Goal: Task Accomplishment & Management: Use online tool/utility

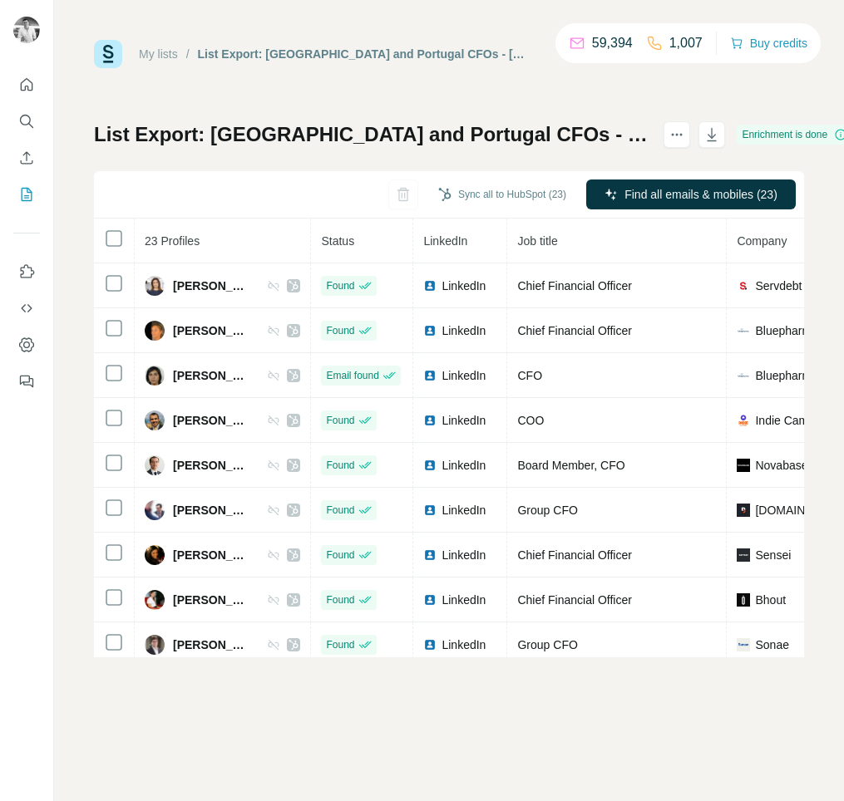
click at [830, 286] on div "My lists / List Export: [GEOGRAPHIC_DATA] and [GEOGRAPHIC_DATA] CFOs - [DATE] 1…" at bounding box center [449, 400] width 790 height 801
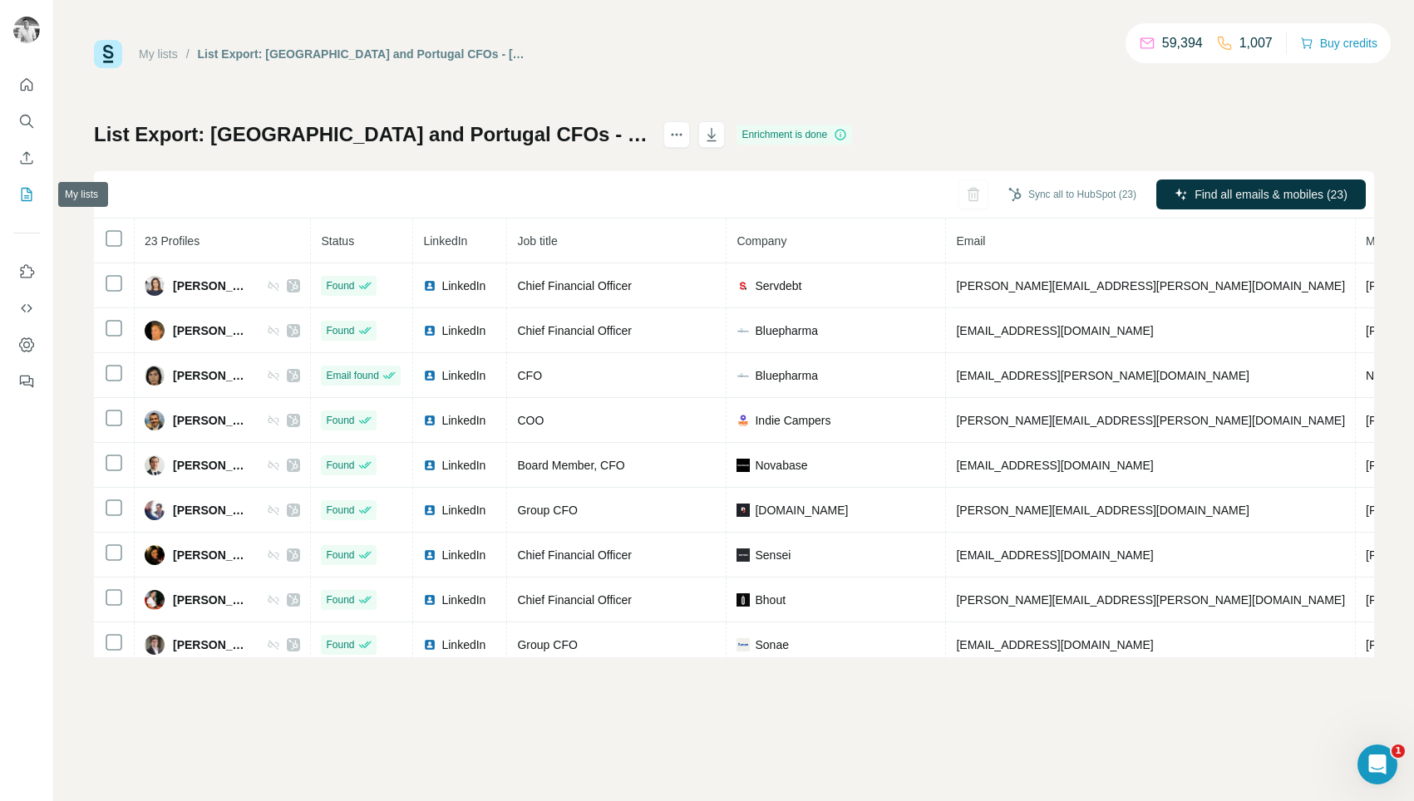
click at [26, 198] on icon "My lists" at bounding box center [28, 193] width 8 height 11
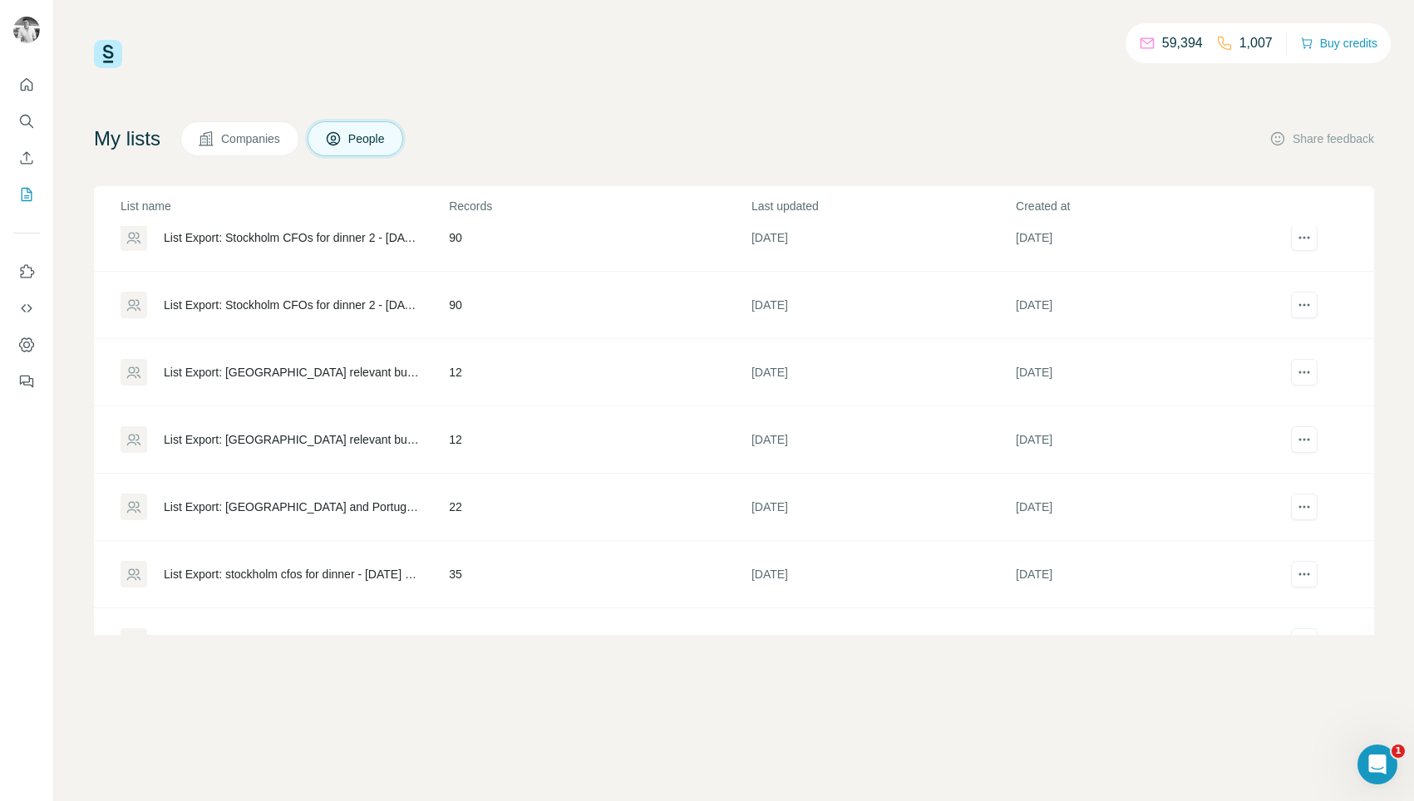
scroll to position [400, 0]
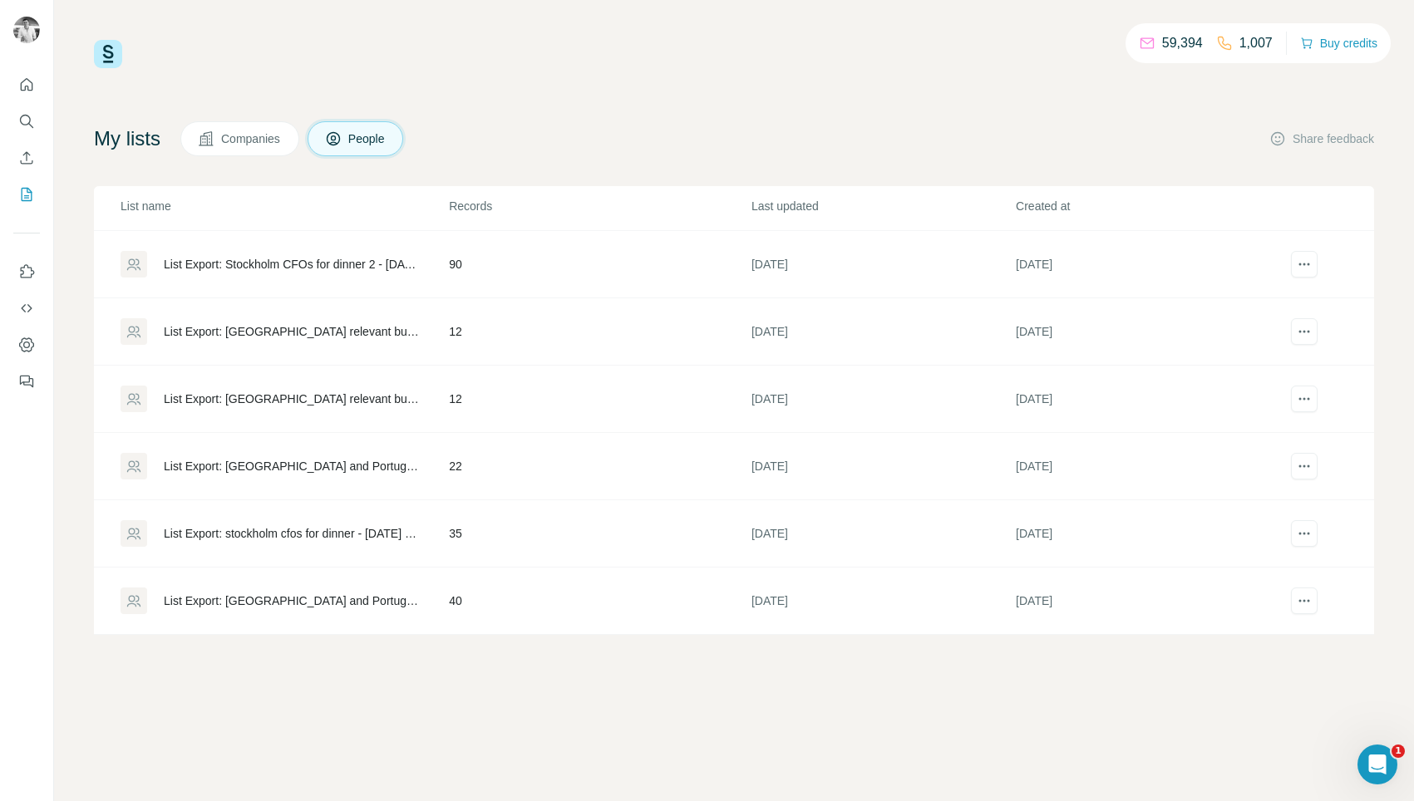
click at [391, 534] on div "List Export: stockholm cfos for dinner - [DATE] 11:18" at bounding box center [292, 533] width 257 height 17
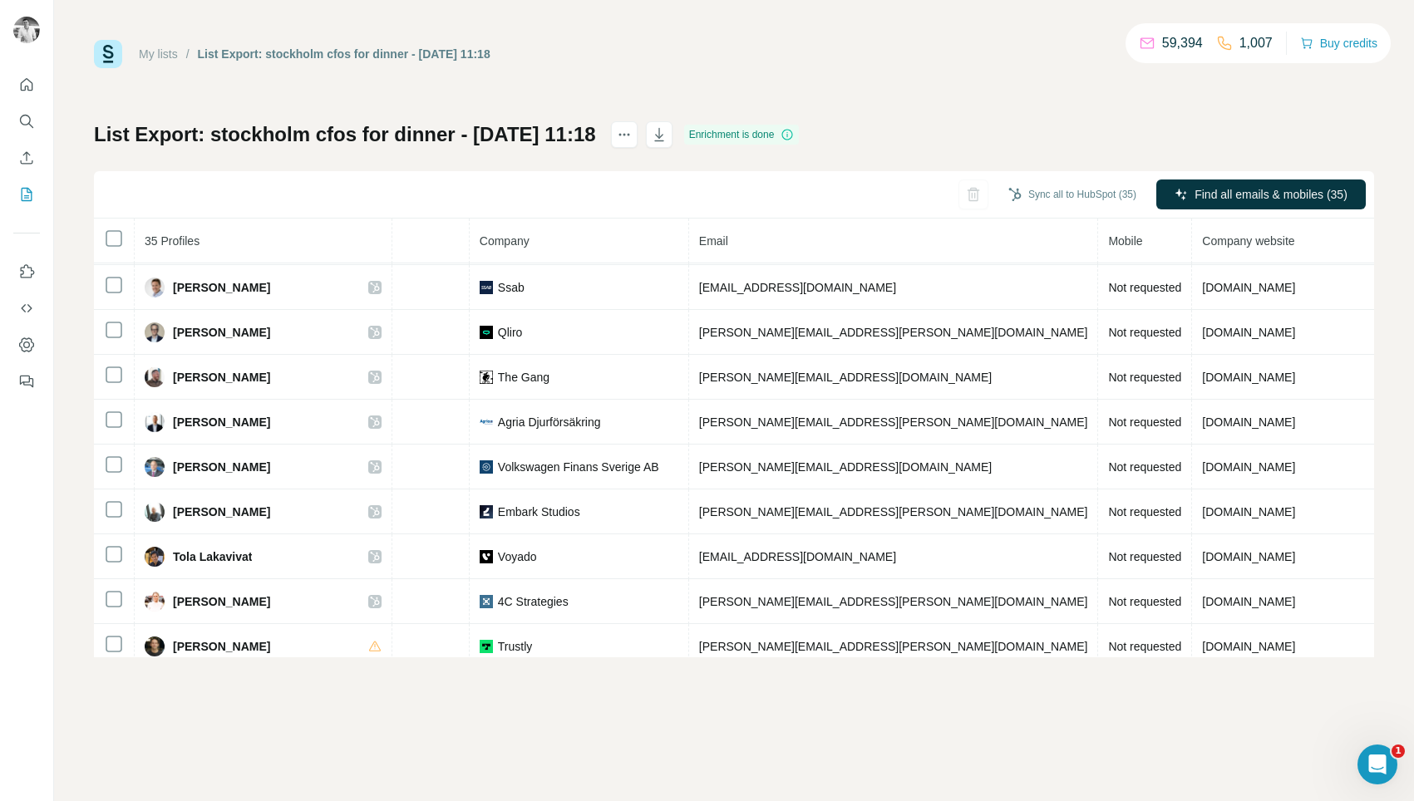
scroll to position [0, 338]
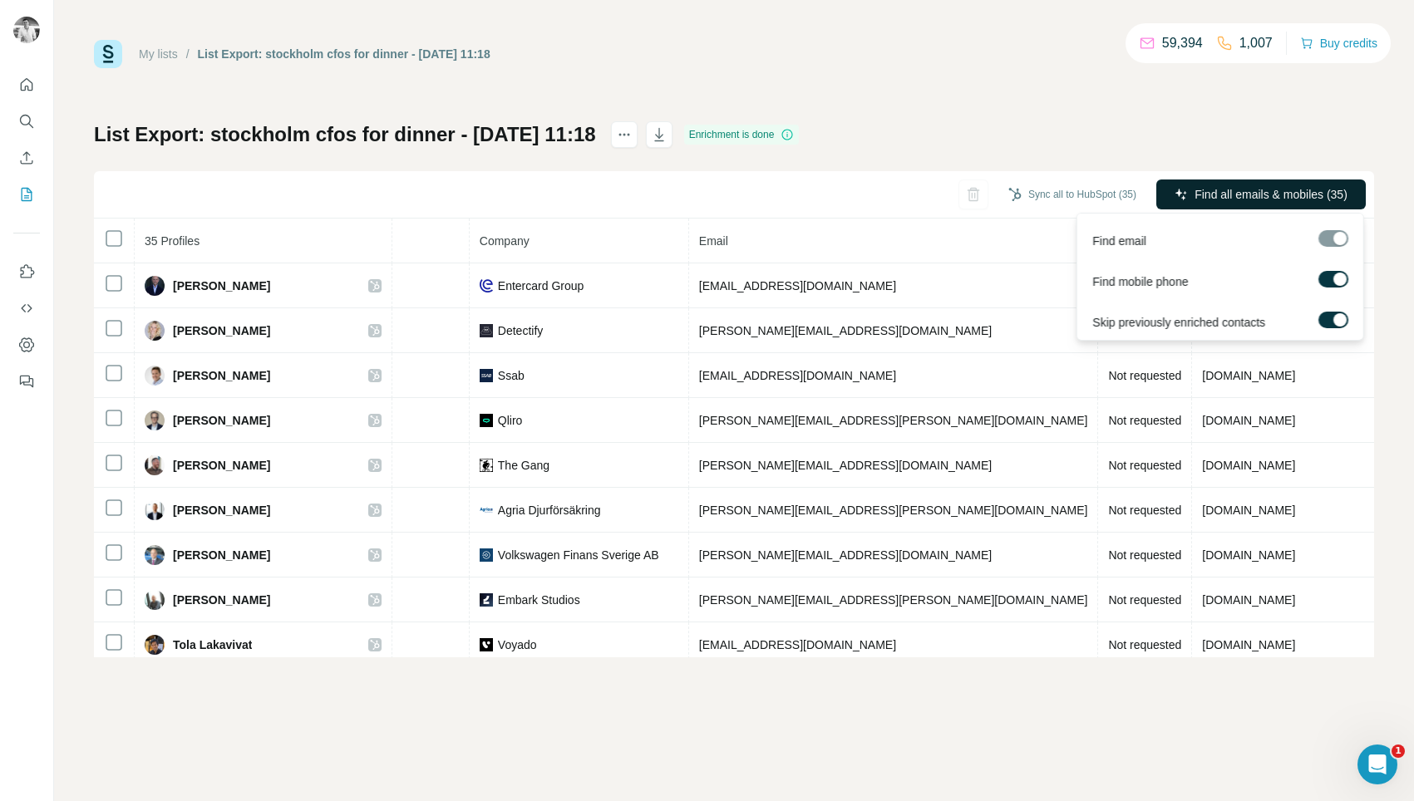
click at [843, 203] on button "Find all emails & mobiles (35)" at bounding box center [1260, 195] width 209 height 30
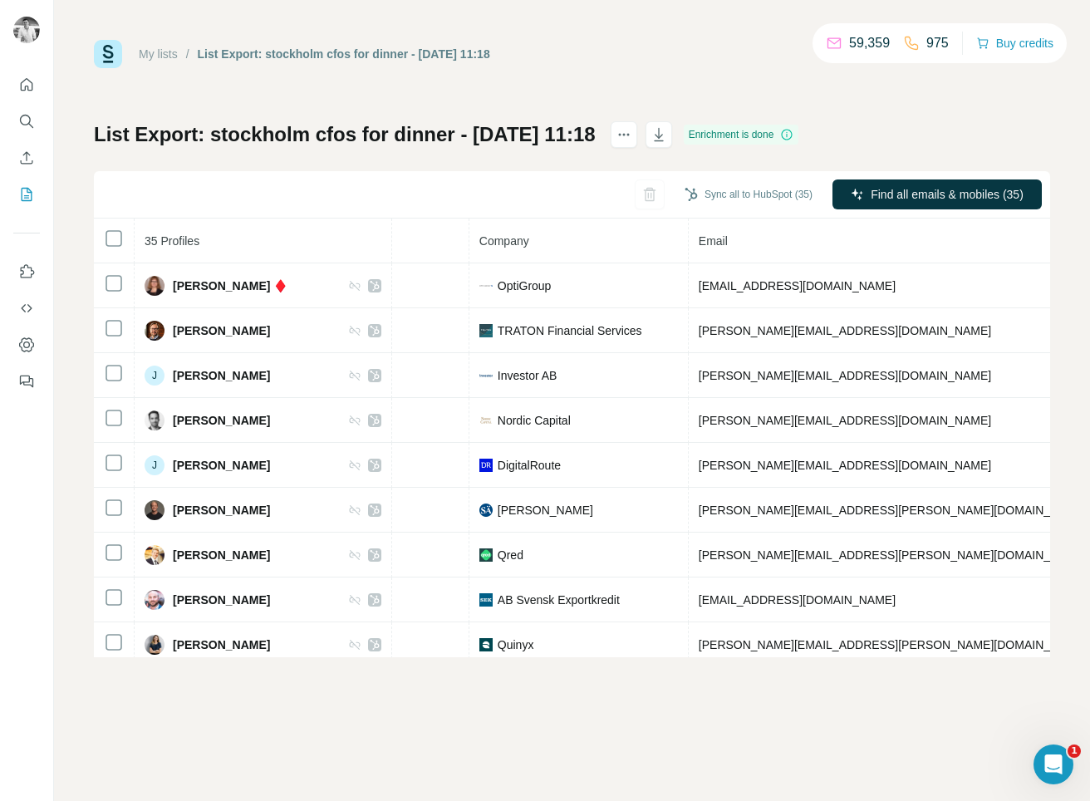
scroll to position [1177, 338]
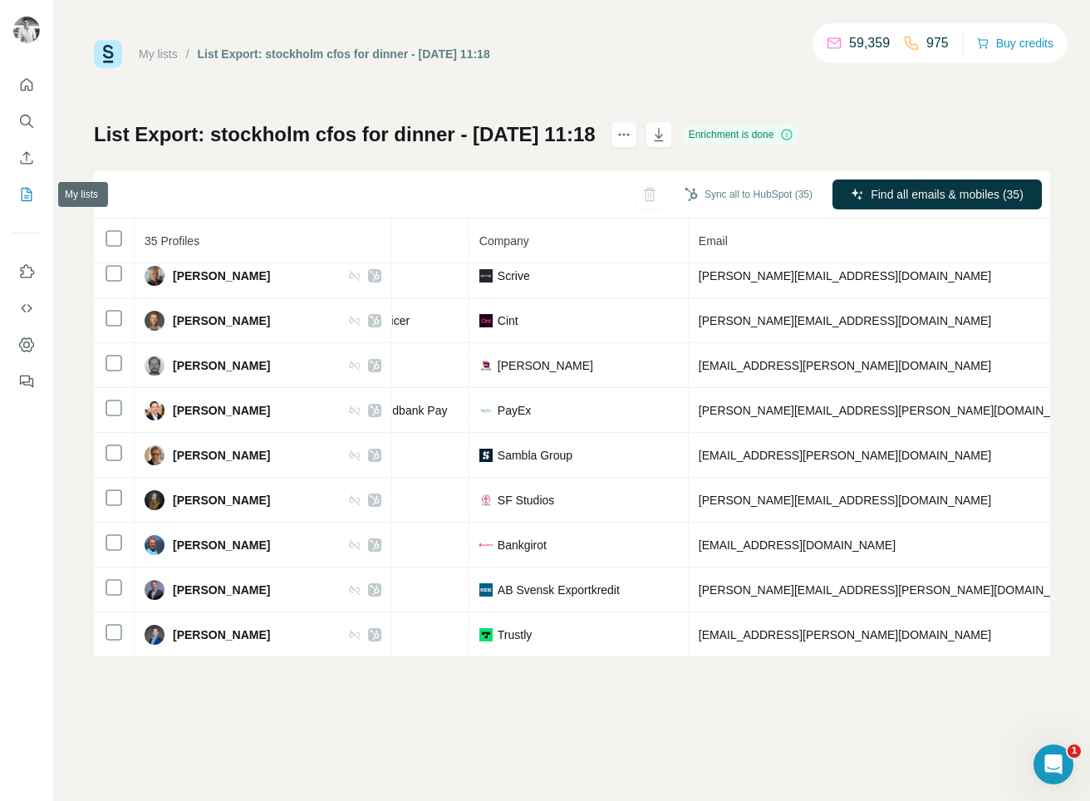
click at [32, 205] on button "My lists" at bounding box center [26, 195] width 27 height 30
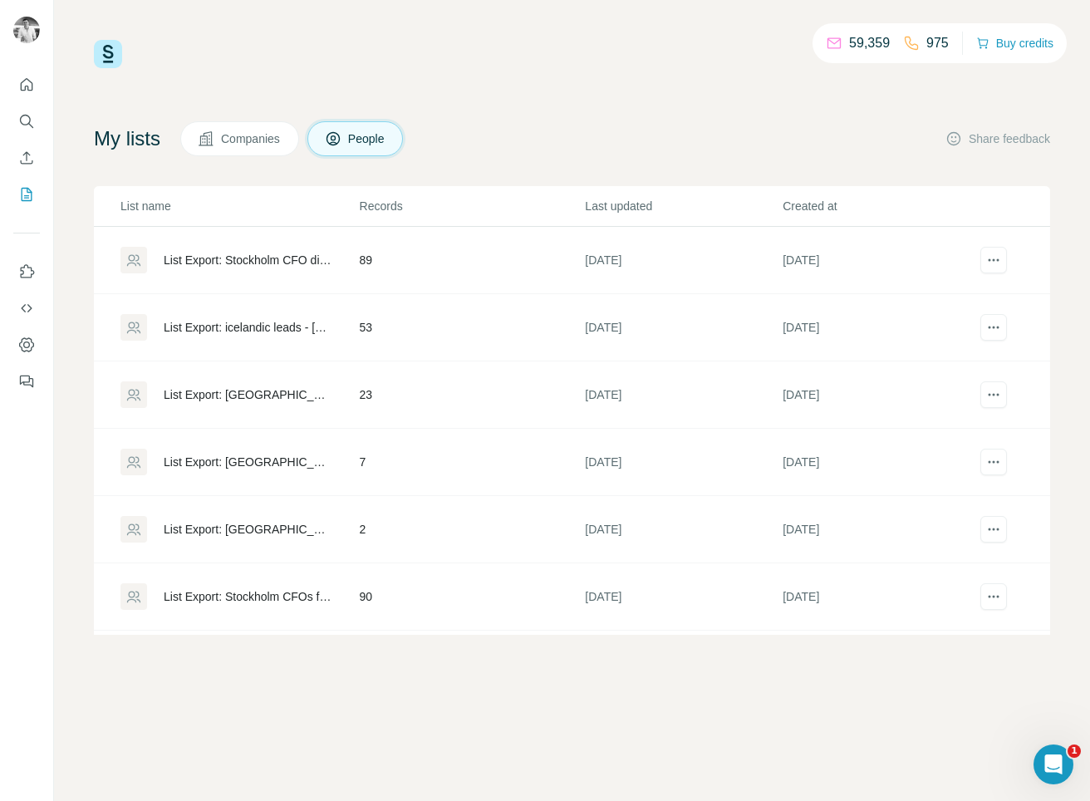
click at [248, 263] on div "List Export: Stockholm CFO dinner list 3 - [DATE] 18:00" at bounding box center [248, 260] width 168 height 17
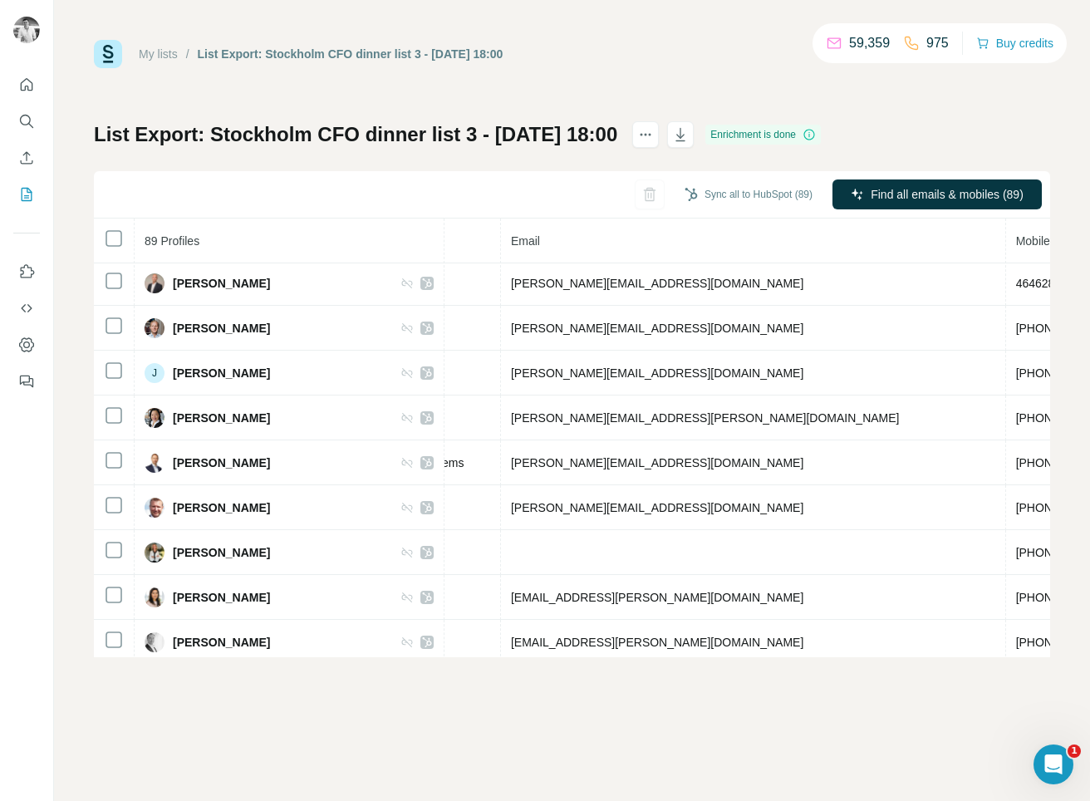
scroll to position [0, 578]
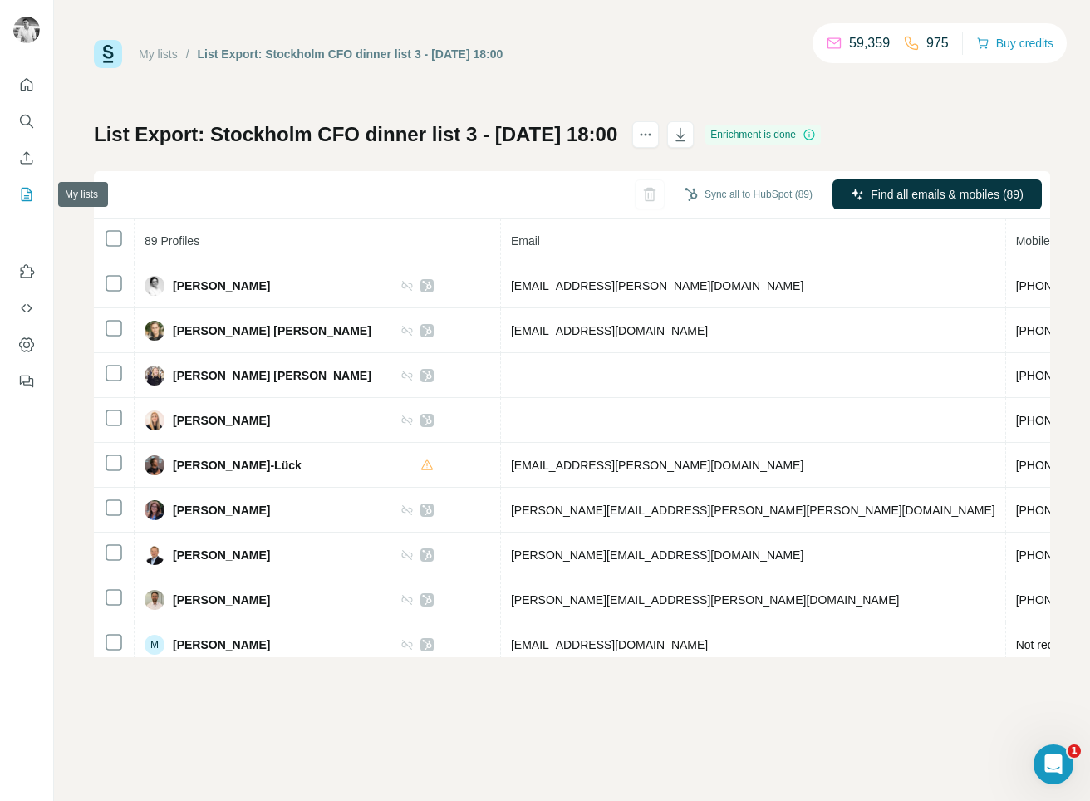
click at [24, 191] on icon "My lists" at bounding box center [26, 194] width 17 height 17
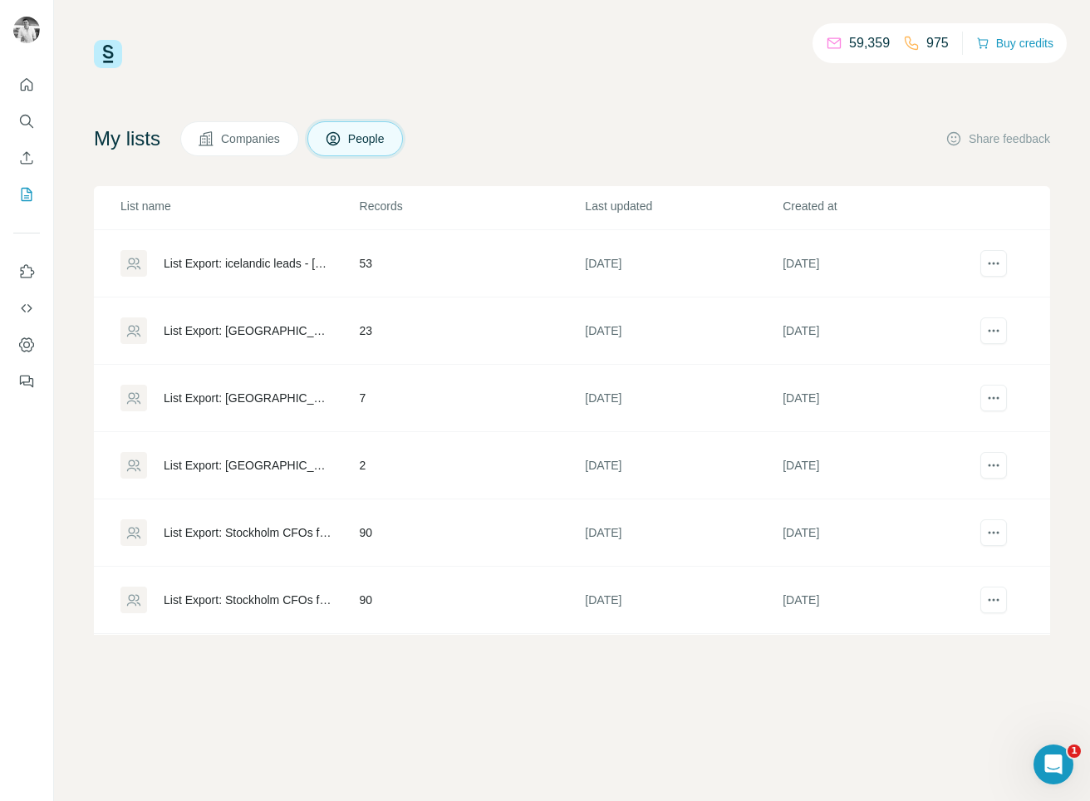
scroll to position [27, 0]
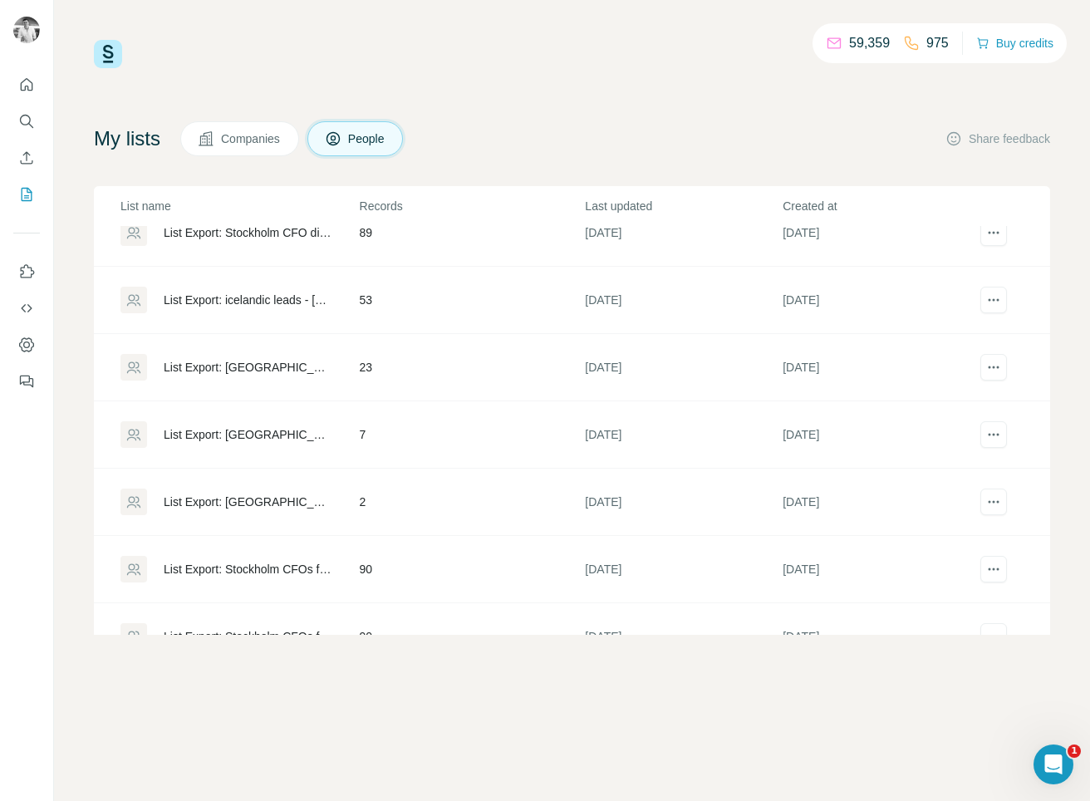
click at [343, 559] on div "List Export: Stockholm CFOs for dinner 2 - [DATE] 15:06" at bounding box center [240, 569] width 238 height 27
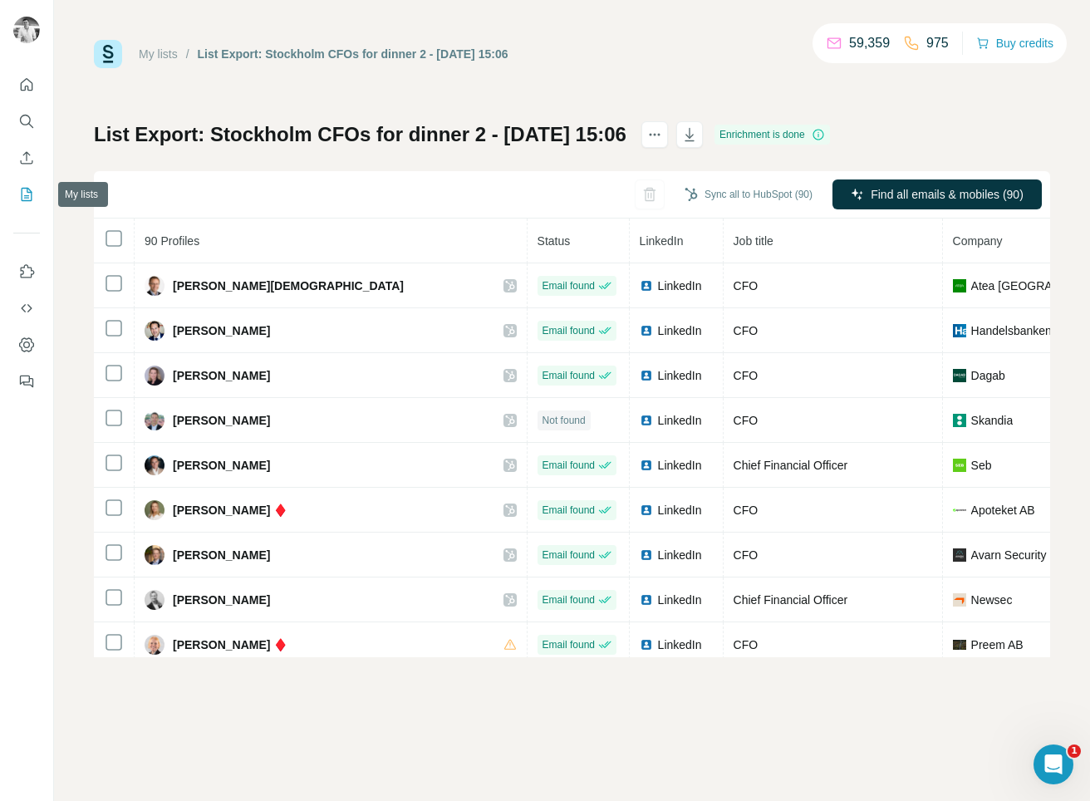
click at [28, 194] on icon "My lists" at bounding box center [26, 194] width 17 height 17
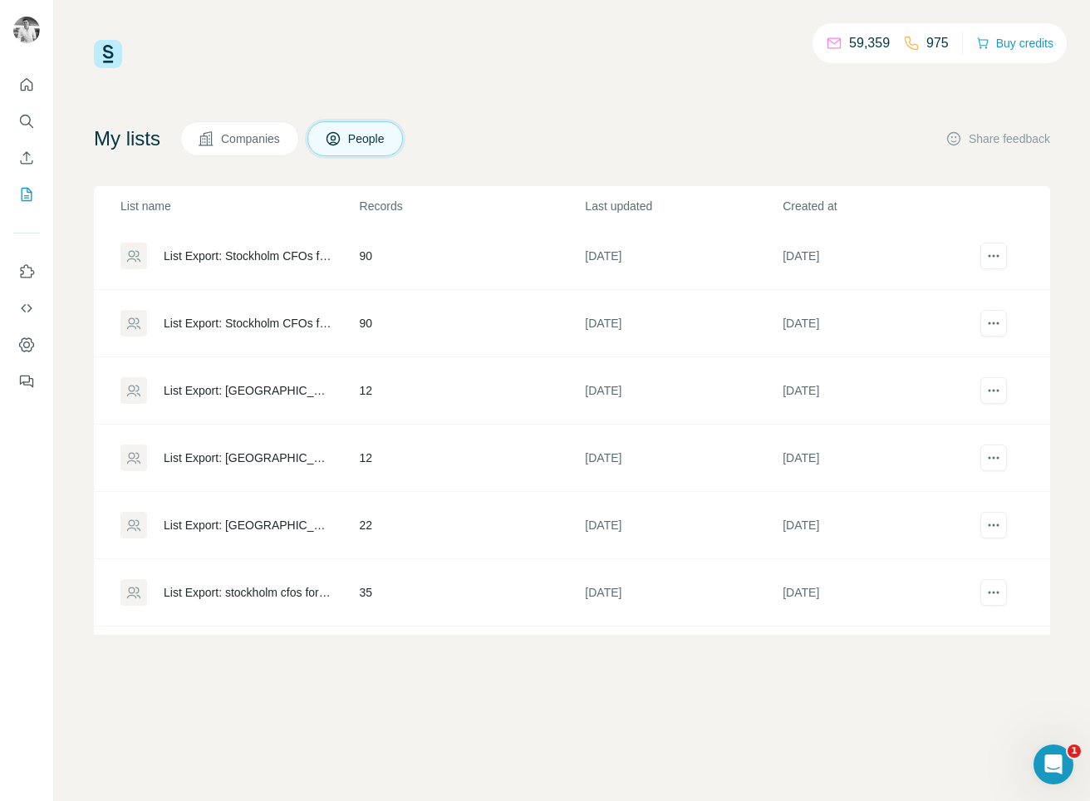
scroll to position [400, 0]
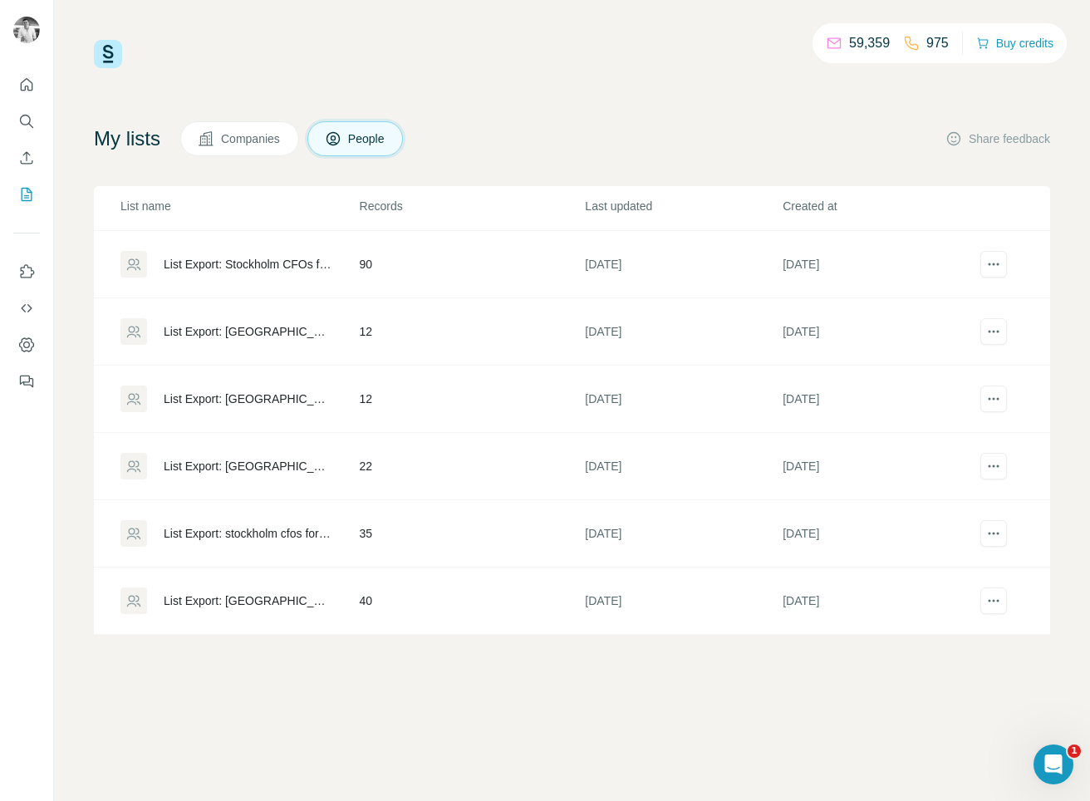
click at [287, 539] on div "List Export: stockholm cfos for dinner - [DATE] 11:18" at bounding box center [248, 533] width 168 height 17
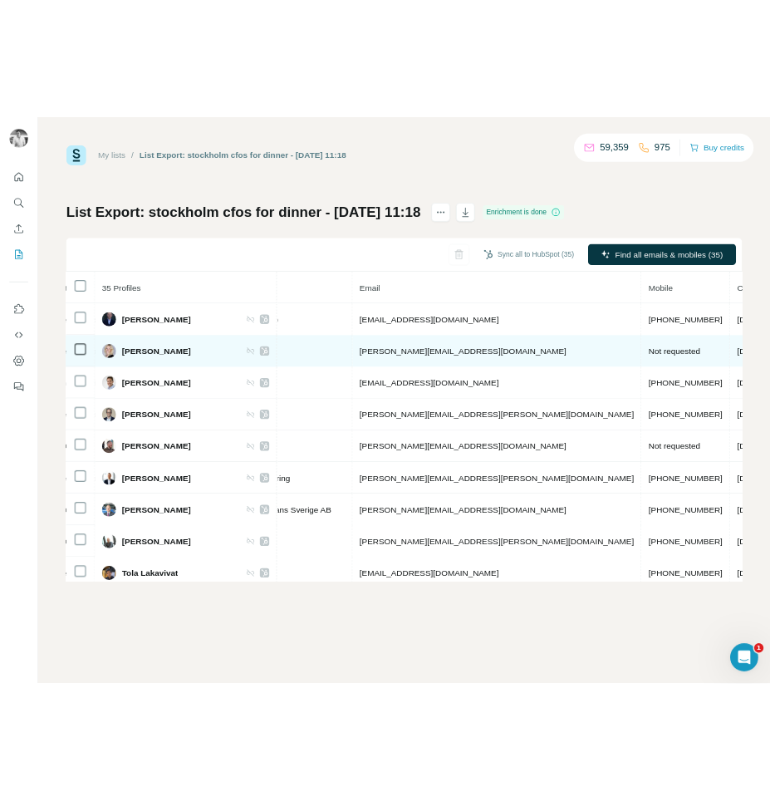
scroll to position [0, 529]
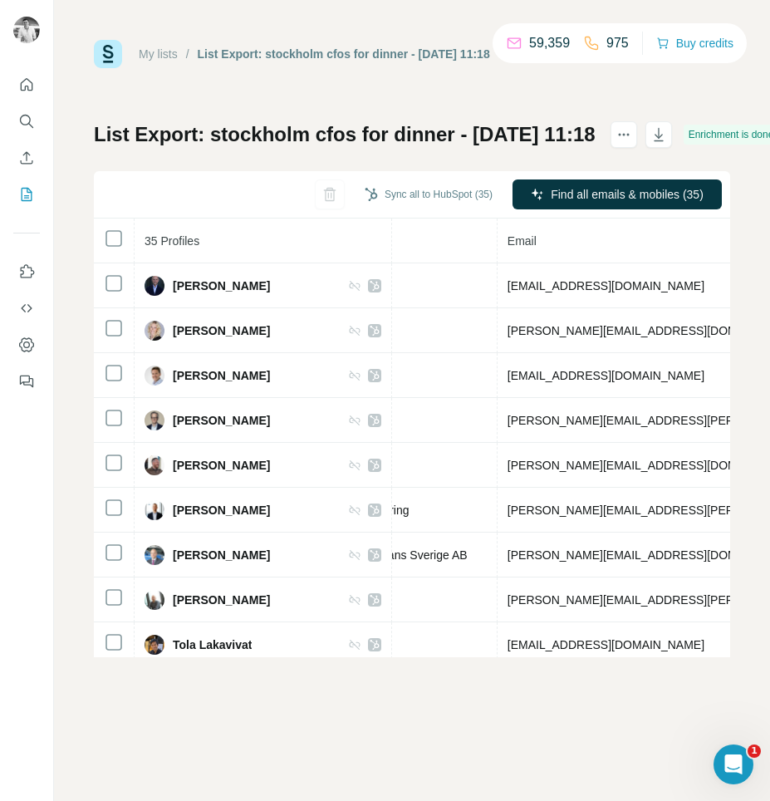
click at [416, 56] on div "List Export: stockholm cfos for dinner - [DATE] 11:18" at bounding box center [344, 54] width 293 height 17
click at [289, 50] on div "List Export: stockholm cfos for dinner - [DATE] 11:18" at bounding box center [344, 54] width 293 height 17
drag, startPoint x: 270, startPoint y: 55, endPoint x: 473, endPoint y: 66, distance: 203.1
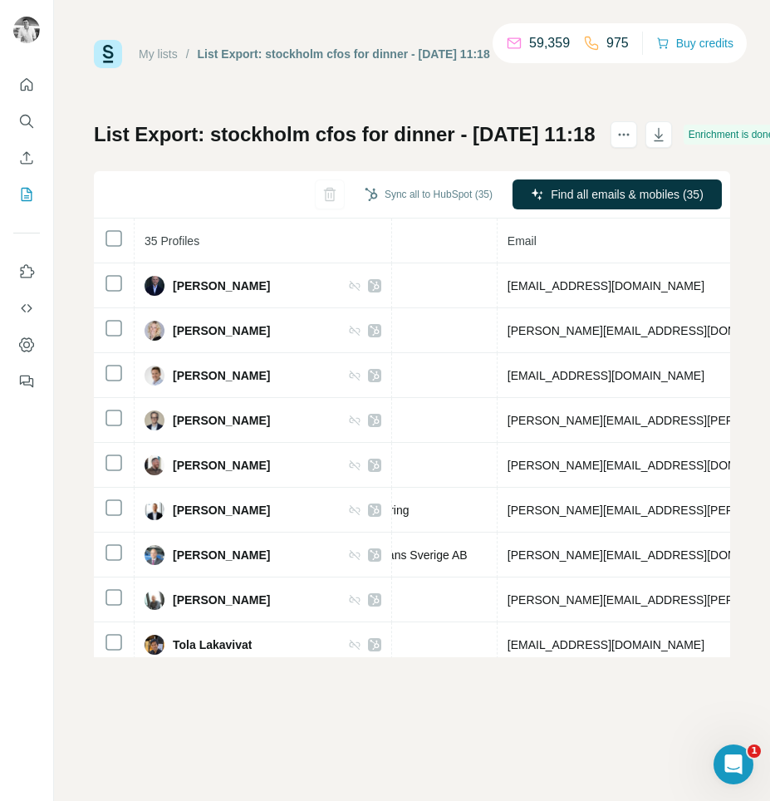
click at [473, 66] on div "My lists / List Export: stockholm cfos for dinner - [DATE] 11:18" at bounding box center [292, 54] width 396 height 28
click at [364, 114] on div "My lists / List Export: stockholm cfos for dinner - [DATE] 11:18 59,359 975 Buy…" at bounding box center [412, 349] width 637 height 618
